Goal: Navigation & Orientation: Find specific page/section

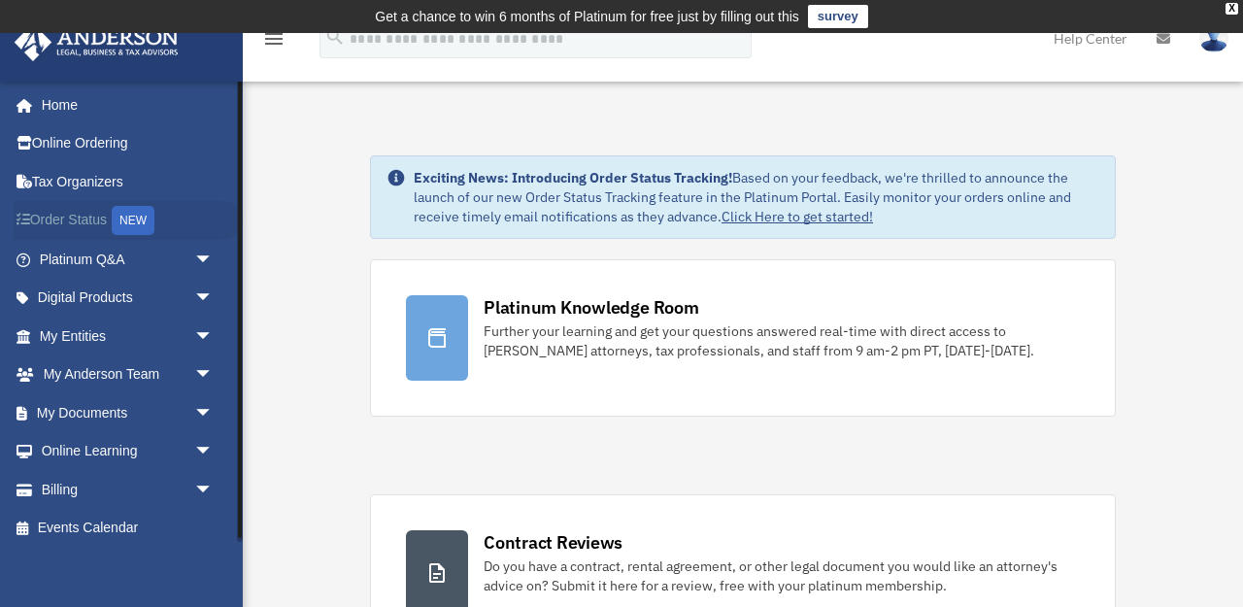
click at [70, 212] on link "Order Status NEW" at bounding box center [128, 221] width 229 height 40
click at [85, 404] on link "My Documents arrow_drop_down" at bounding box center [128, 412] width 229 height 39
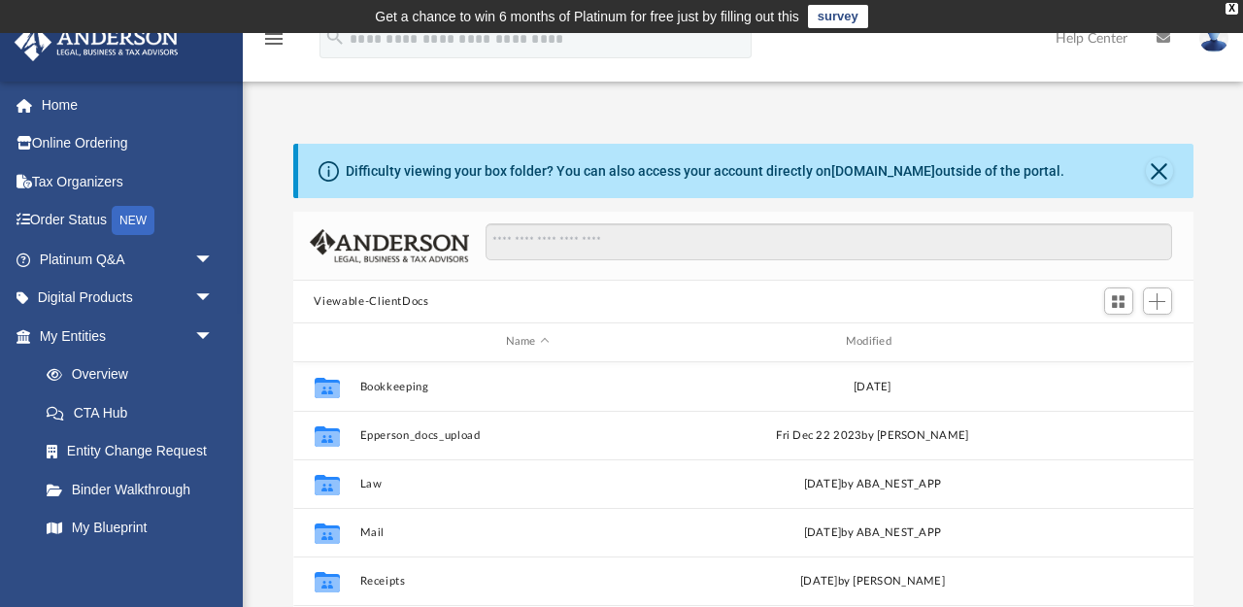
click at [1164, 35] on icon at bounding box center [1164, 38] width 14 height 14
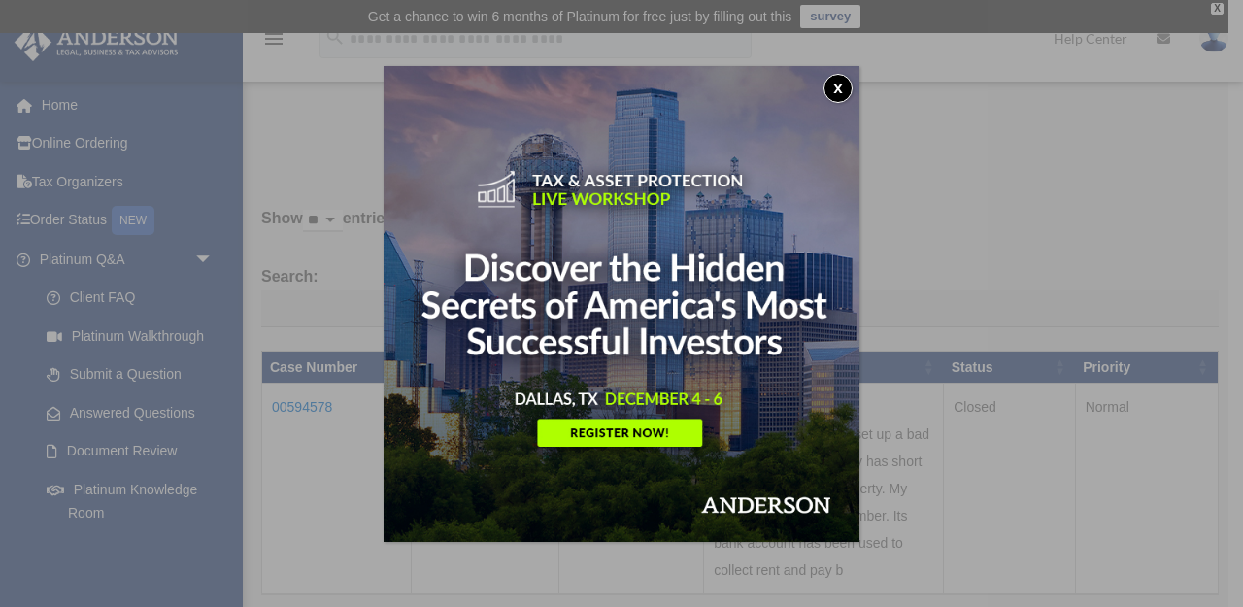
click at [942, 206] on div "x" at bounding box center [621, 303] width 1243 height 607
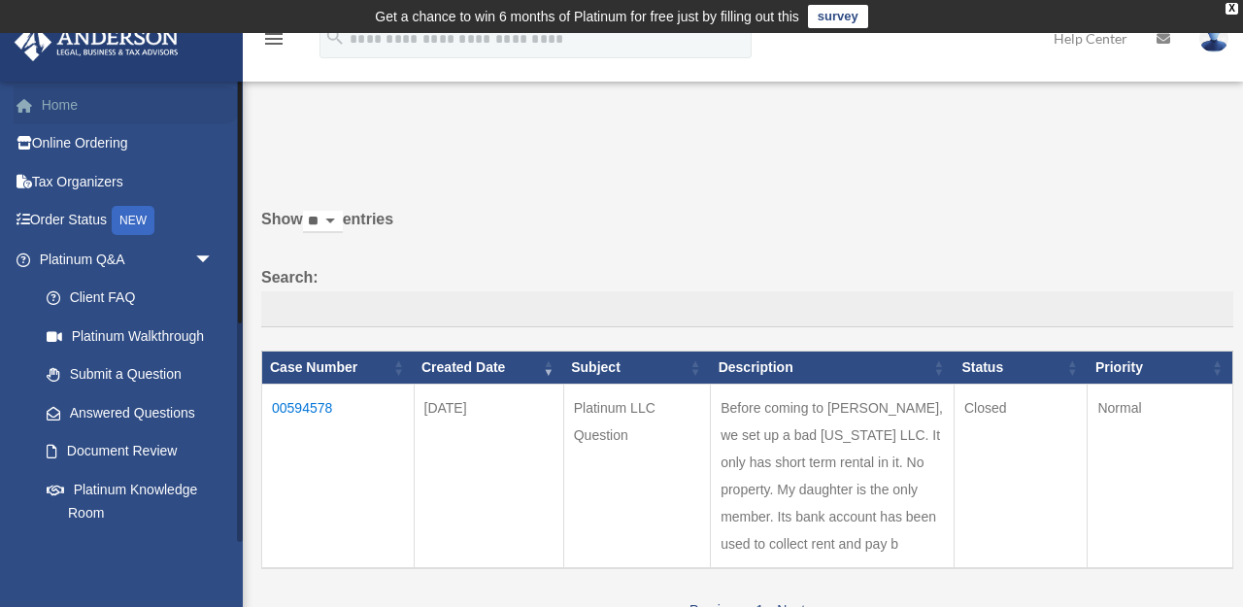
click at [52, 102] on link "Home" at bounding box center [128, 104] width 229 height 39
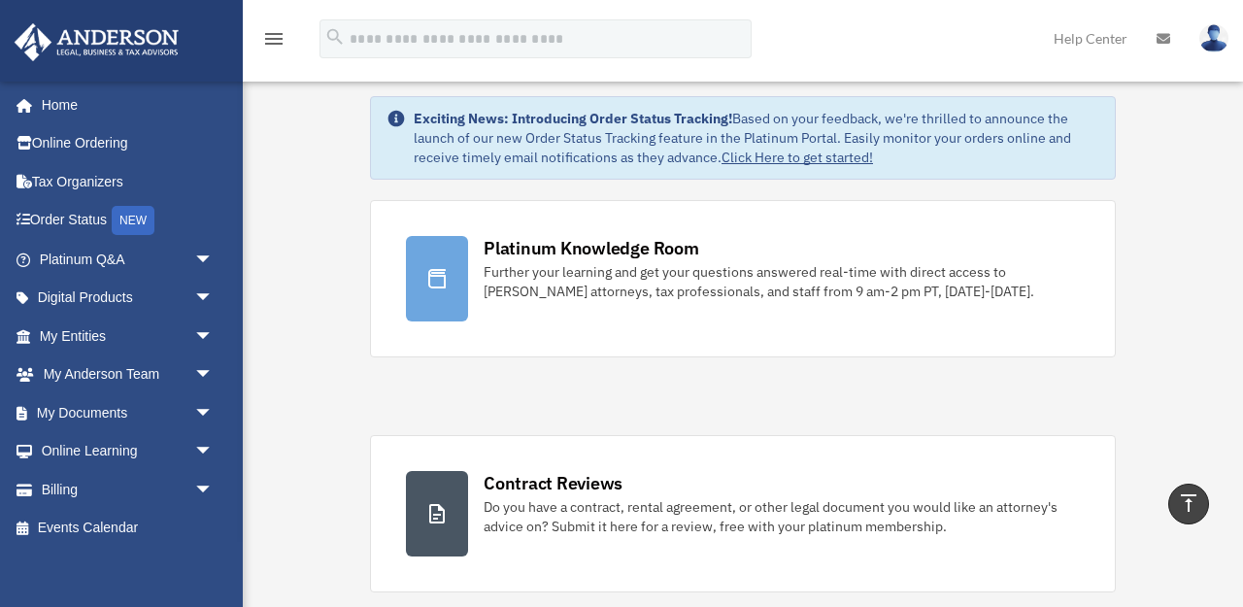
scroll to position [33, 0]
